Goal: Information Seeking & Learning: Learn about a topic

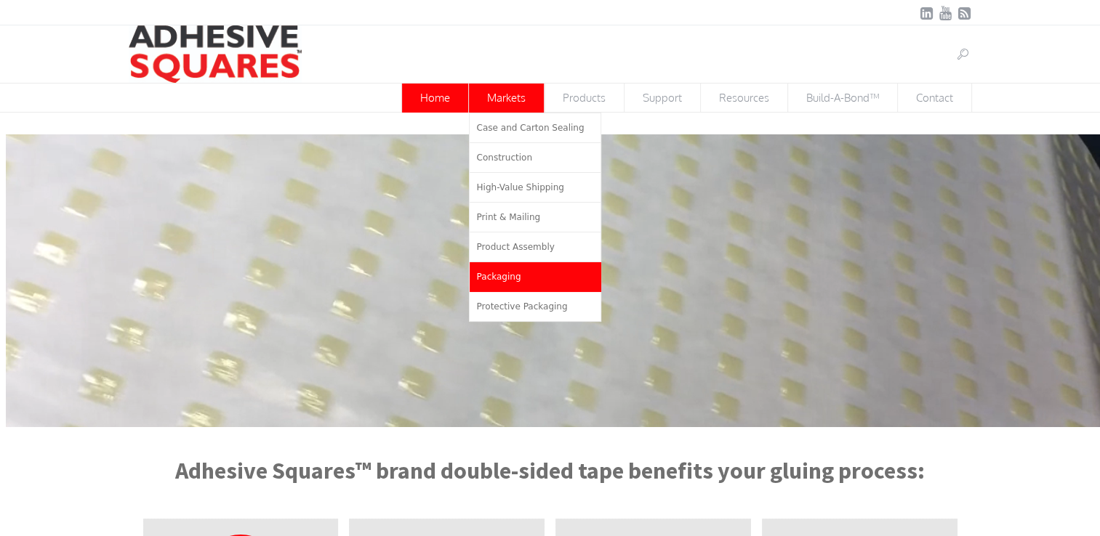
click at [505, 272] on span "Packaging" at bounding box center [499, 277] width 44 height 10
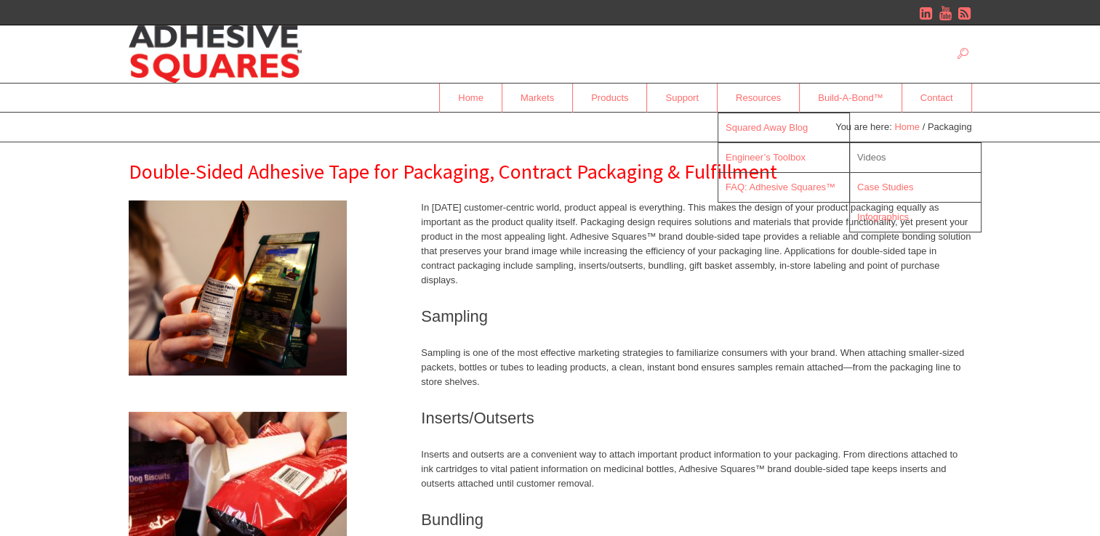
click at [875, 153] on span "Videos" at bounding box center [871, 157] width 29 height 11
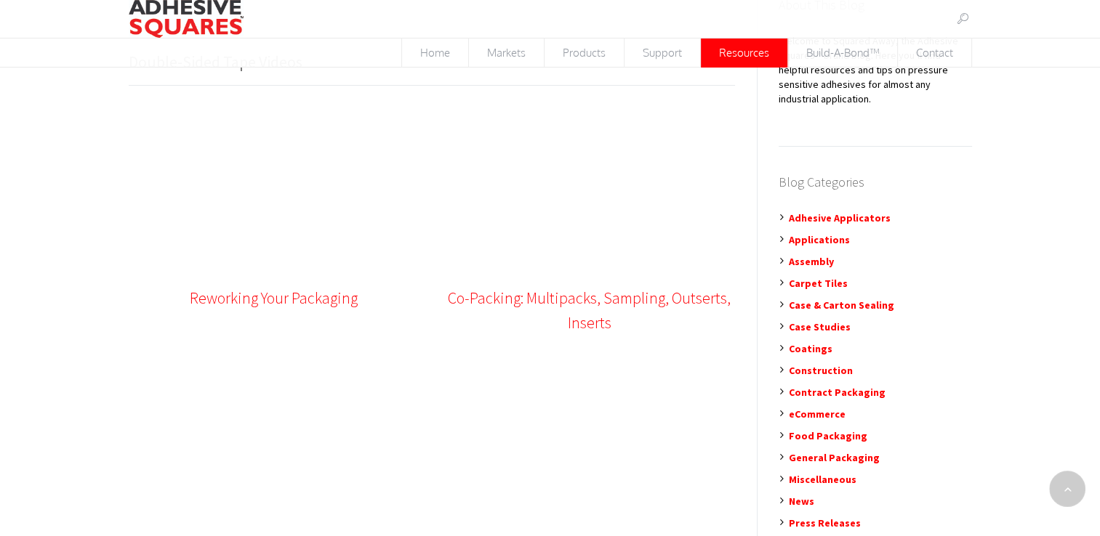
scroll to position [218, 0]
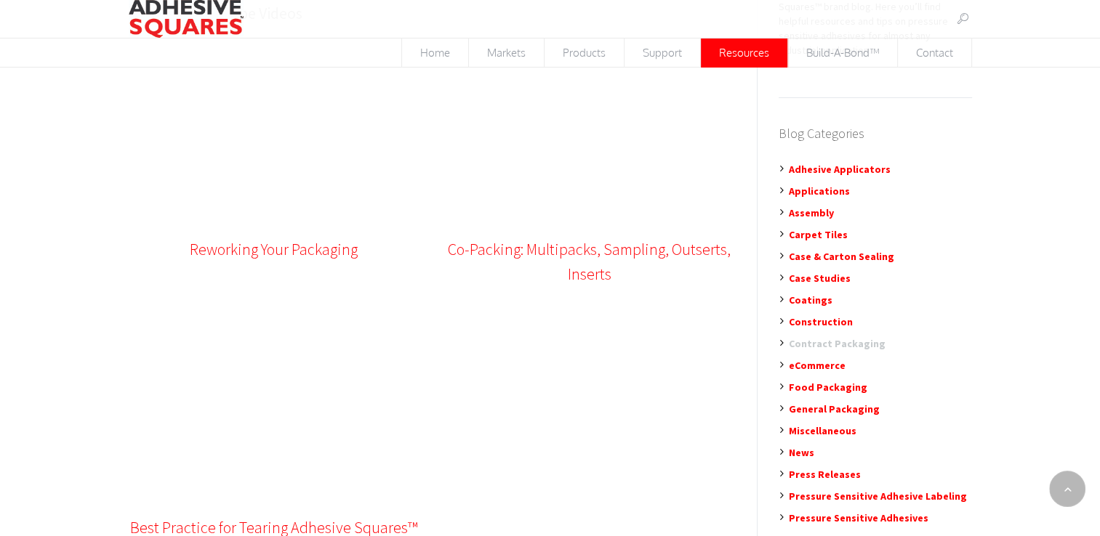
click at [837, 337] on link "Contract Packaging" at bounding box center [837, 343] width 97 height 13
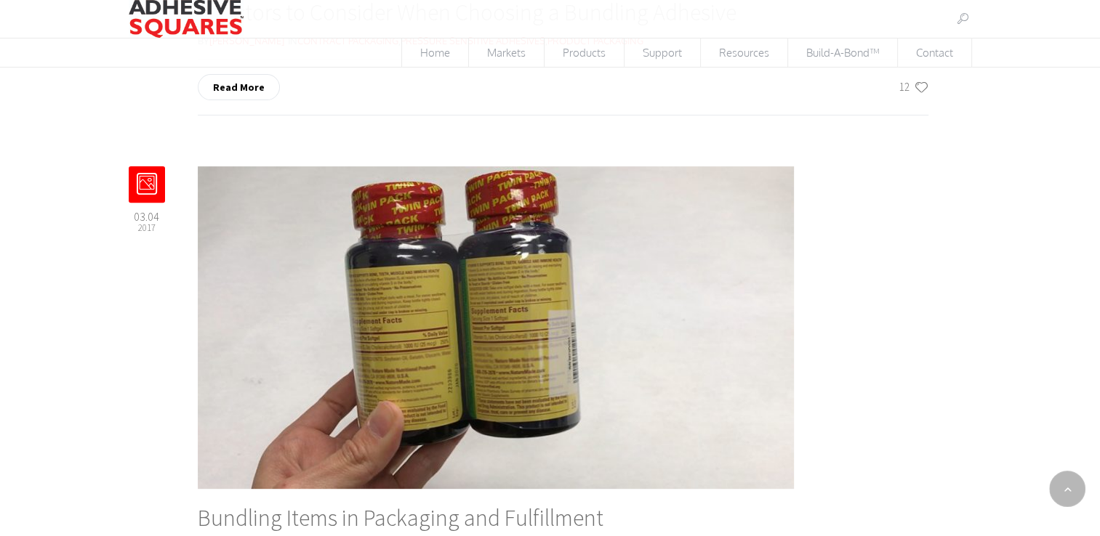
scroll to position [445, 0]
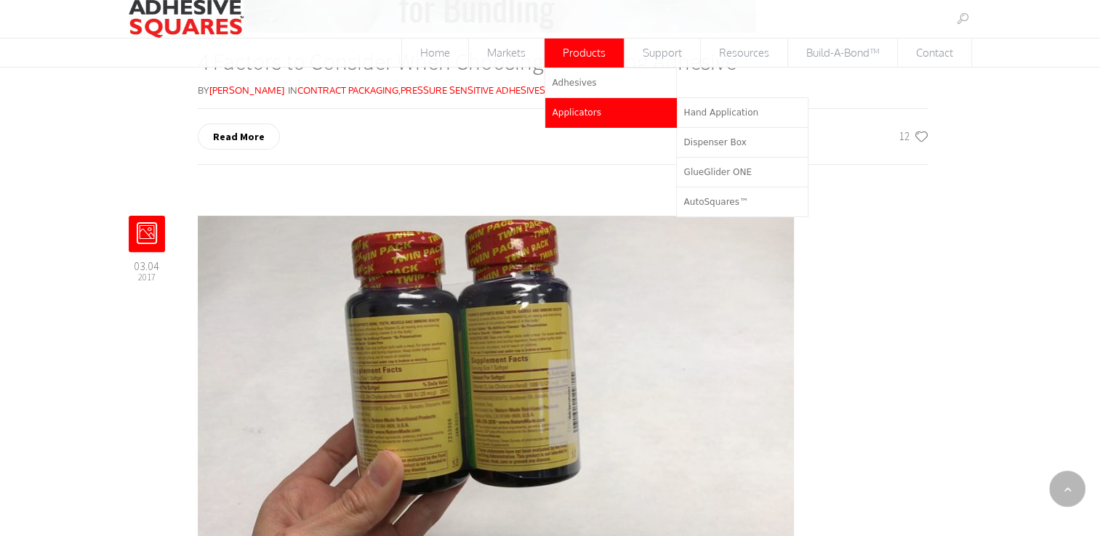
click at [572, 111] on span "Applicators" at bounding box center [576, 113] width 49 height 10
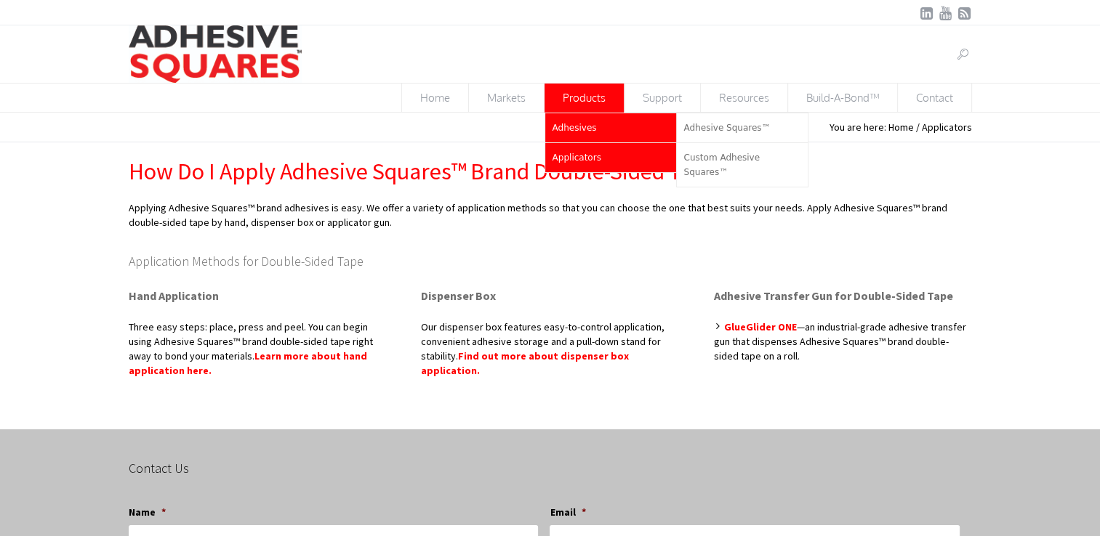
click at [568, 124] on span "Adhesives" at bounding box center [574, 128] width 44 height 10
click at [576, 126] on span "Adhesives" at bounding box center [574, 128] width 44 height 10
click at [560, 129] on span "Adhesives" at bounding box center [574, 128] width 44 height 10
click at [579, 123] on span "Adhesives" at bounding box center [574, 128] width 44 height 10
click at [738, 126] on span "Adhesive Squares™" at bounding box center [727, 128] width 86 height 10
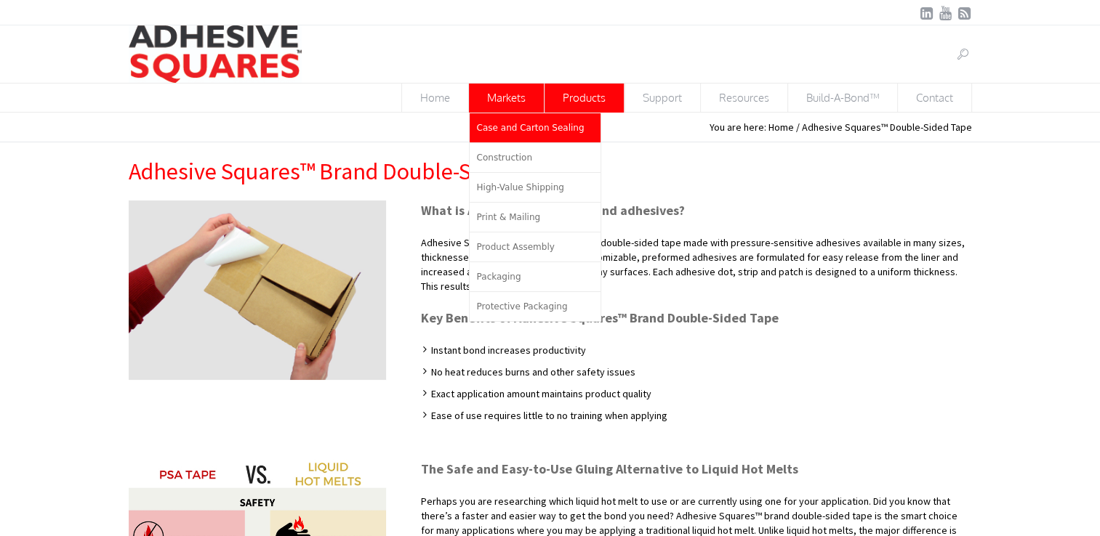
click at [505, 126] on span "Case and Carton Sealing" at bounding box center [531, 128] width 108 height 10
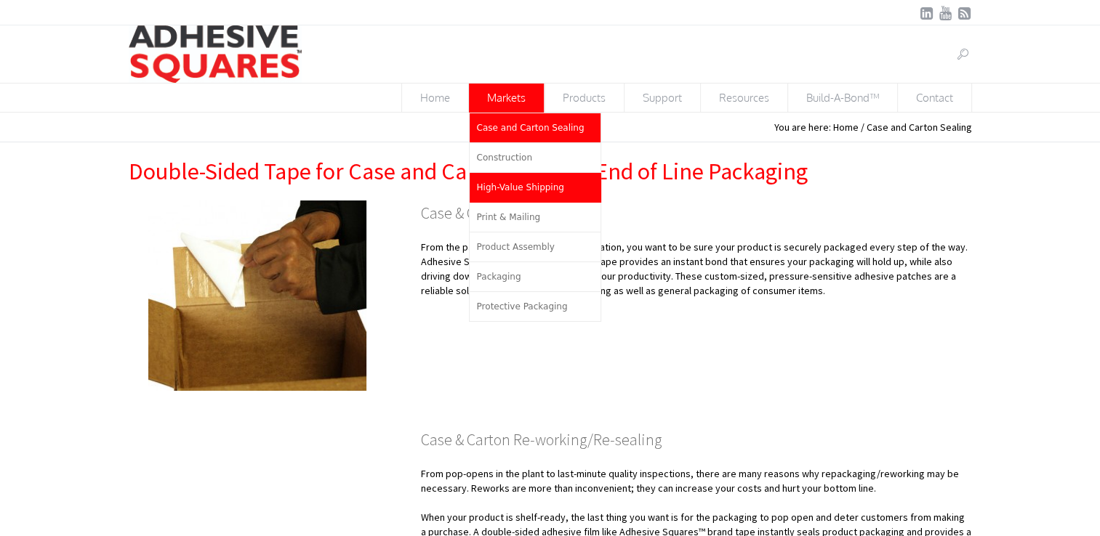
click at [526, 190] on span "High-Value Shipping" at bounding box center [520, 187] width 87 height 10
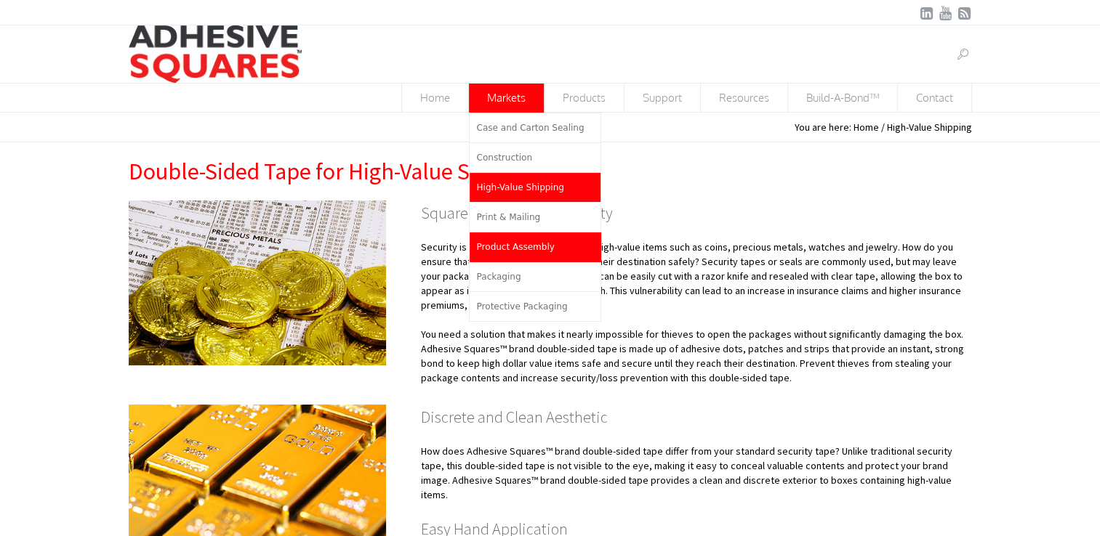
click at [515, 243] on span "Product Assembly" at bounding box center [516, 247] width 78 height 10
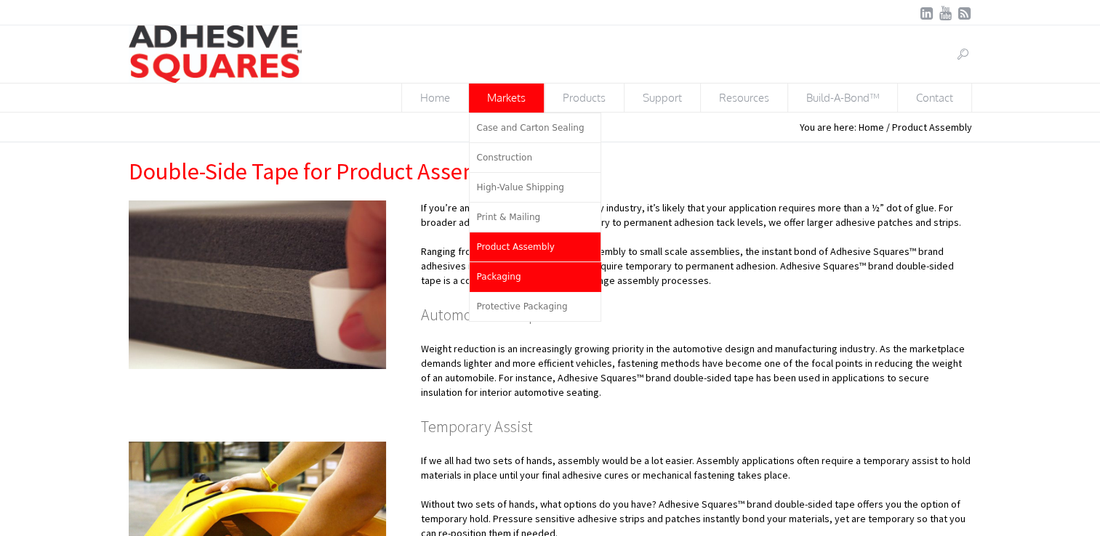
click at [499, 275] on span "Packaging" at bounding box center [499, 277] width 44 height 10
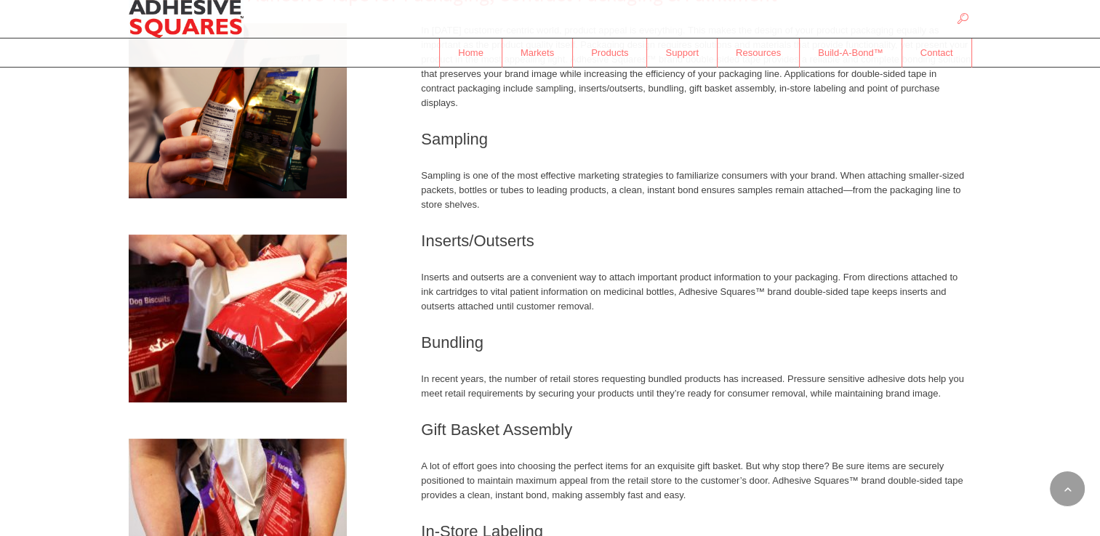
scroll to position [73, 0]
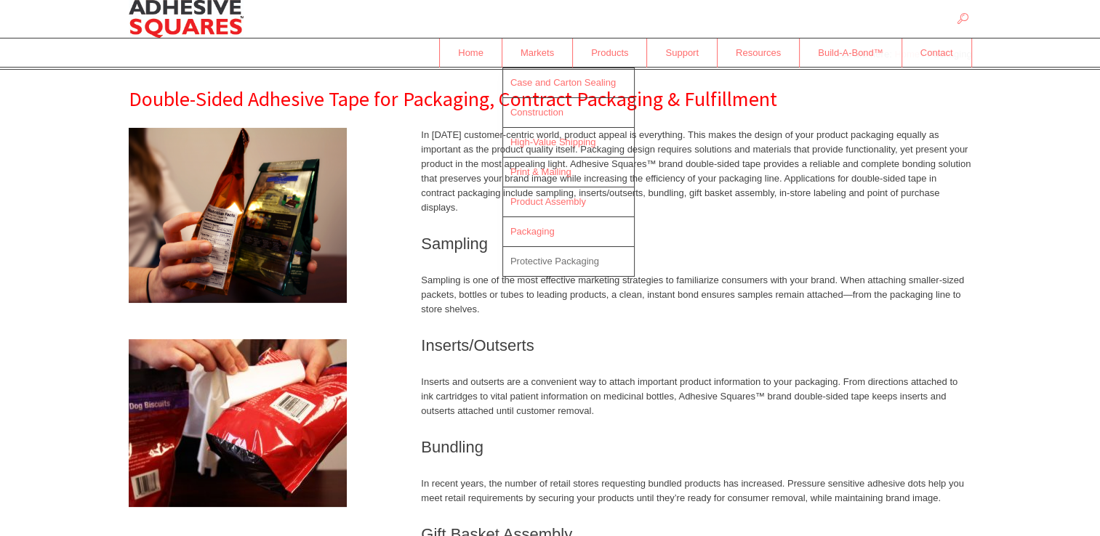
click at [531, 257] on span "Protective Packaging" at bounding box center [554, 261] width 89 height 11
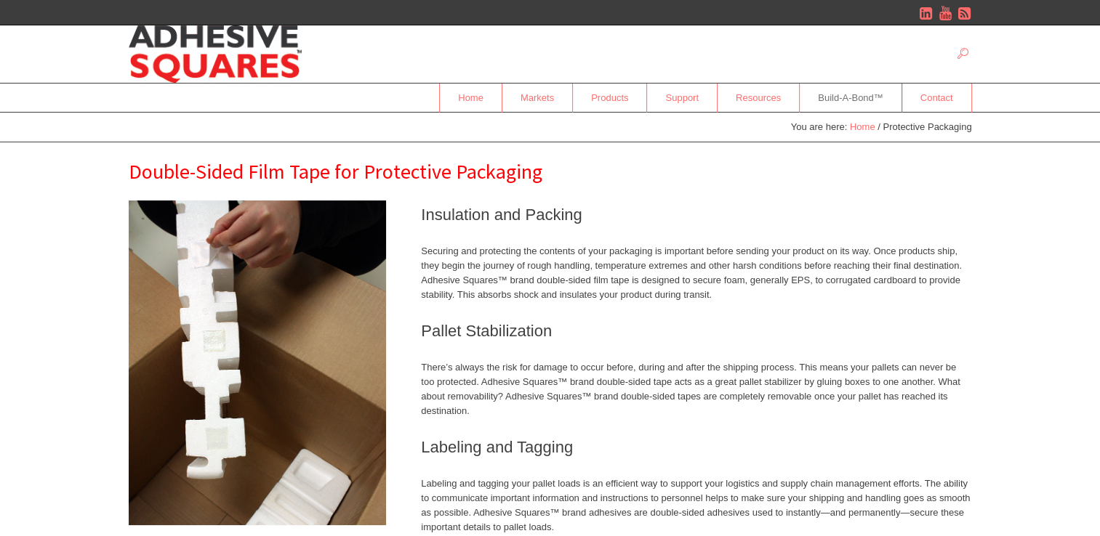
click at [850, 94] on span "Build-A-Bond™" at bounding box center [850, 97] width 102 height 25
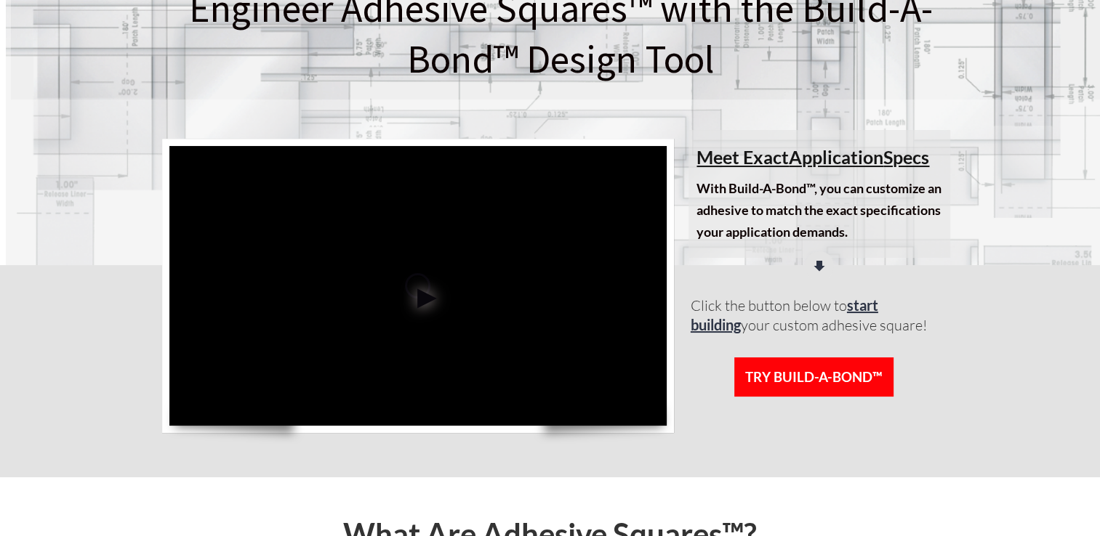
scroll to position [145, 0]
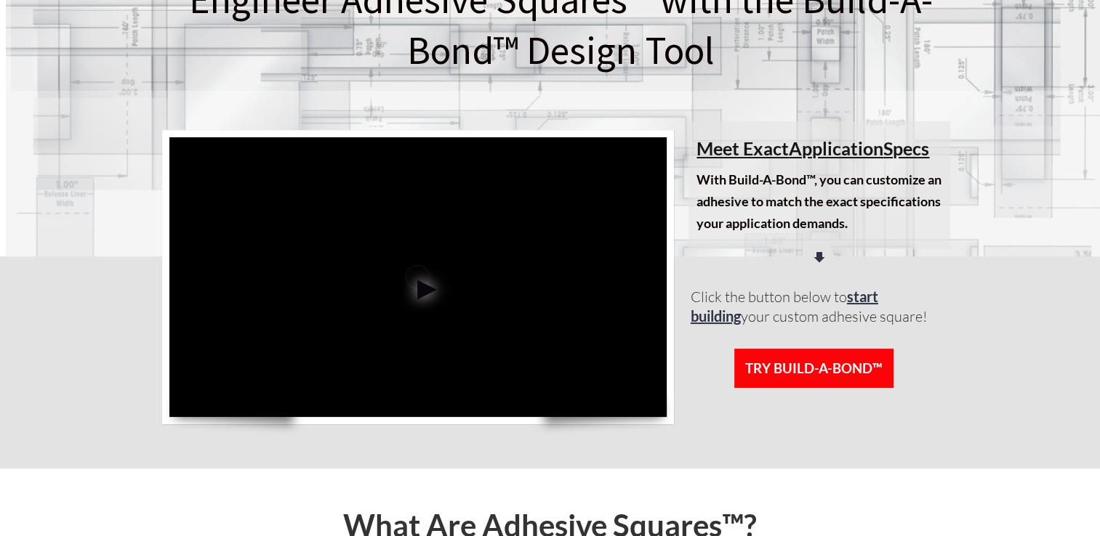
click at [427, 283] on span at bounding box center [418, 277] width 54 height 54
